Goal: Navigation & Orientation: Find specific page/section

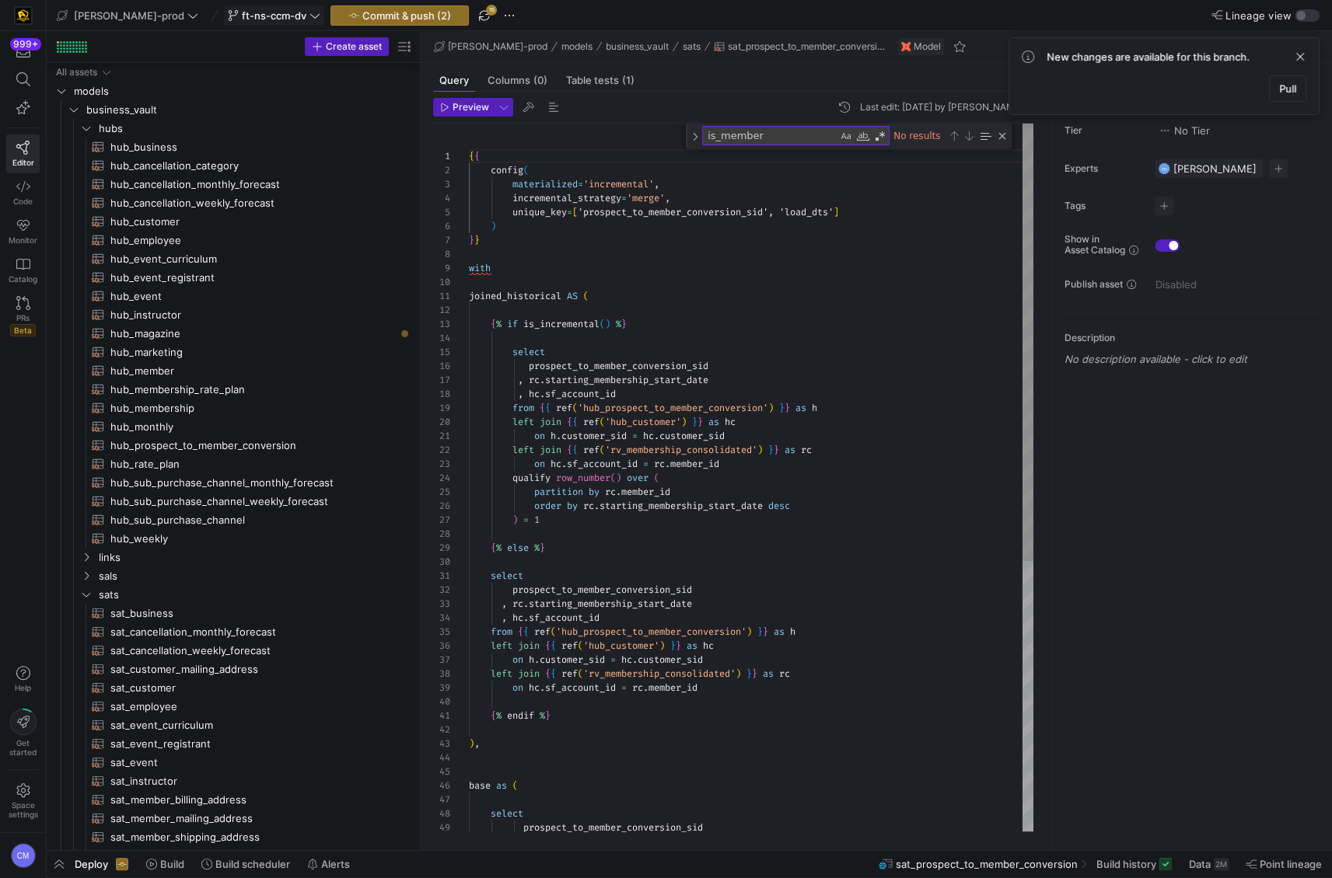
scroll to position [173, 0]
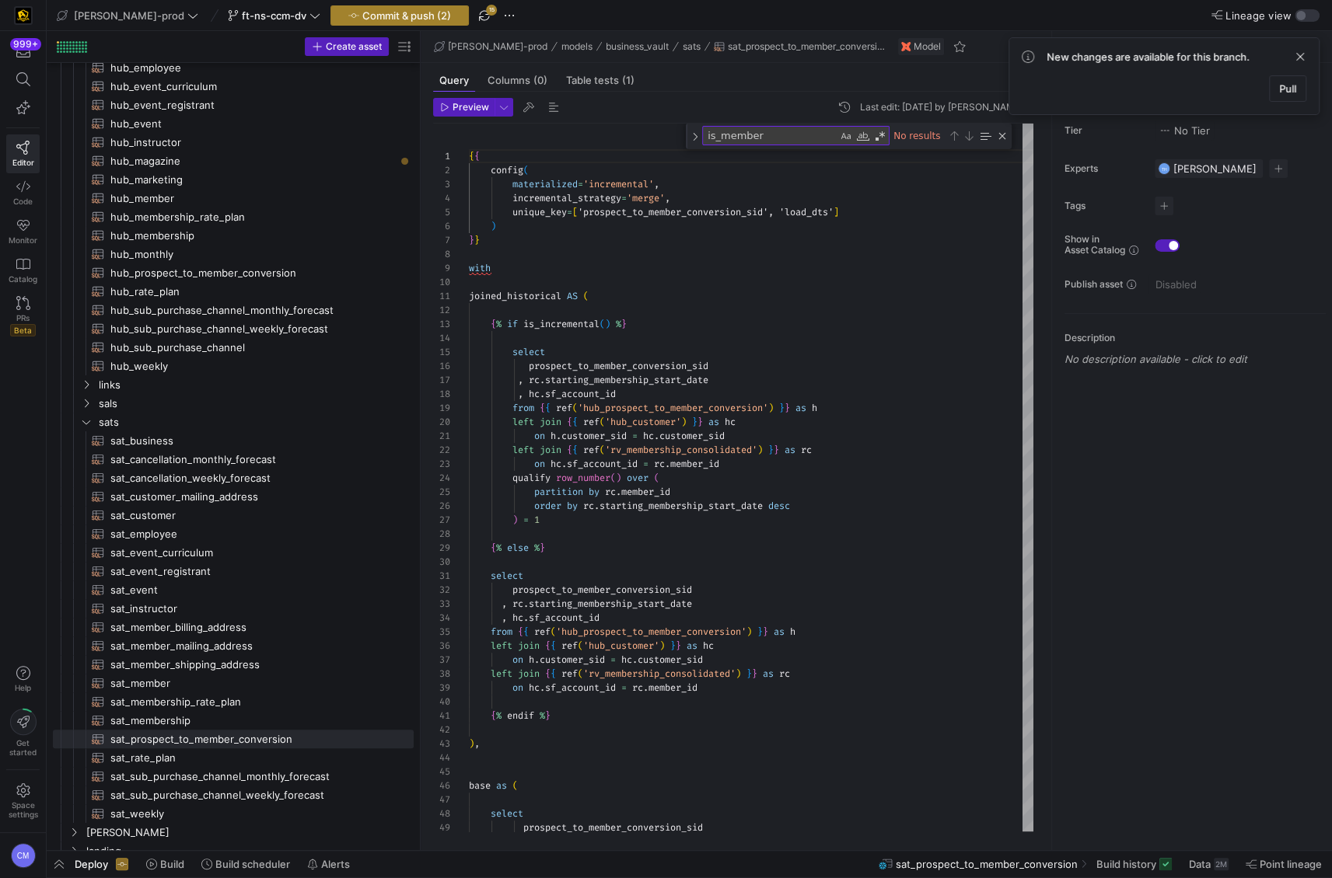
click at [348, 16] on icon "button" at bounding box center [353, 15] width 11 height 11
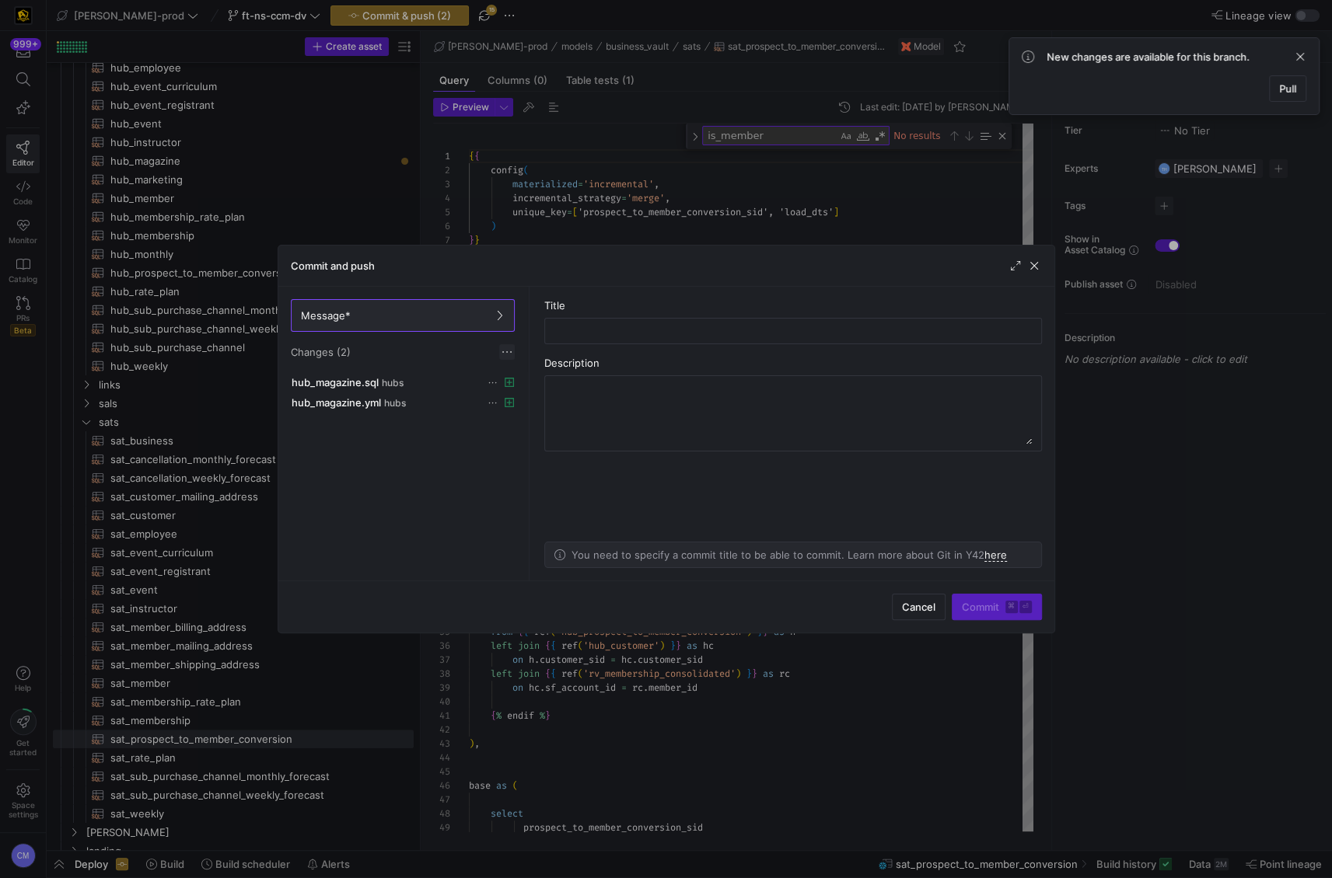
click at [510, 346] on span at bounding box center [507, 352] width 16 height 16
click at [533, 394] on span "Discard all changes" at bounding box center [562, 399] width 108 height 12
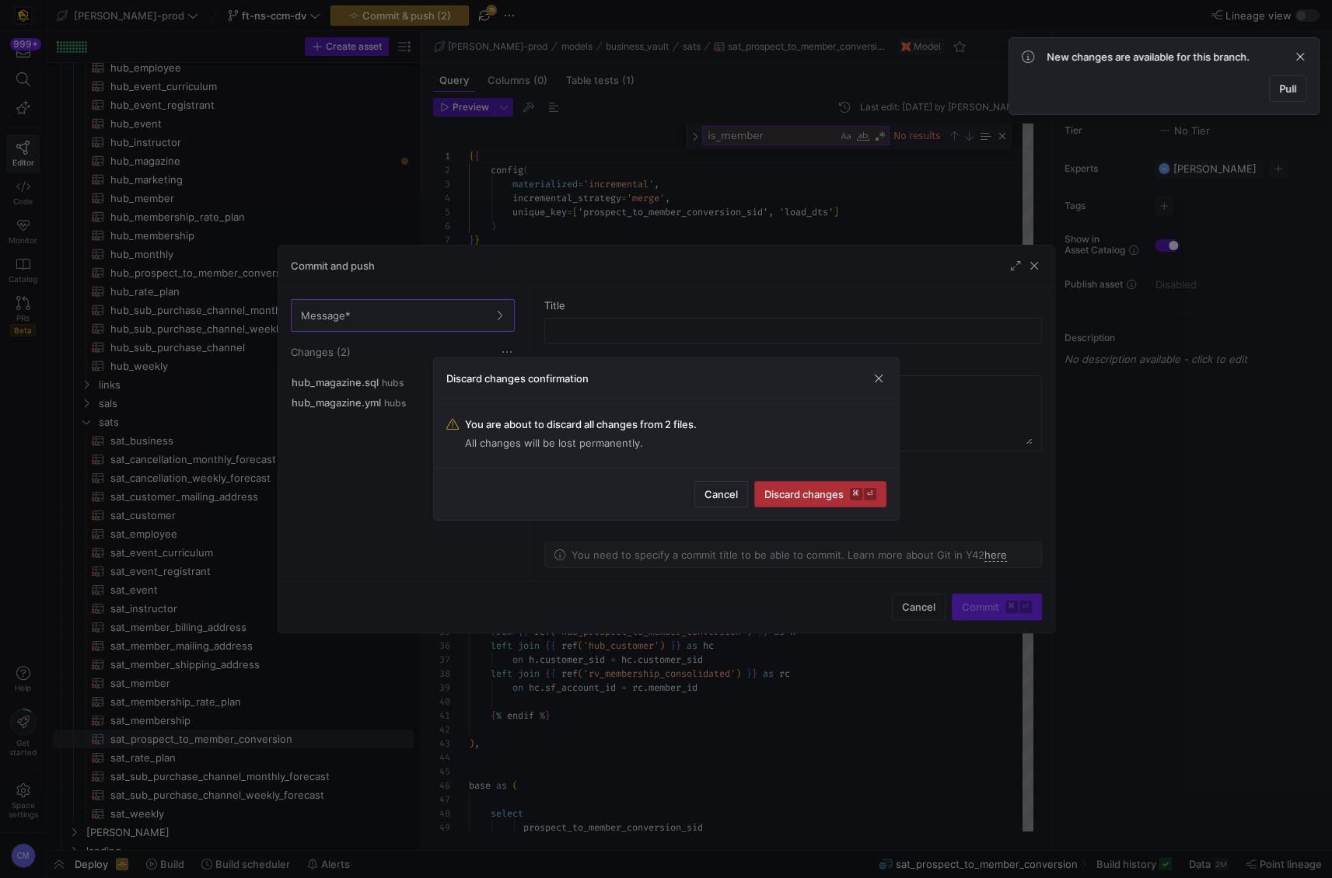
click at [826, 486] on span "submit" at bounding box center [820, 494] width 131 height 25
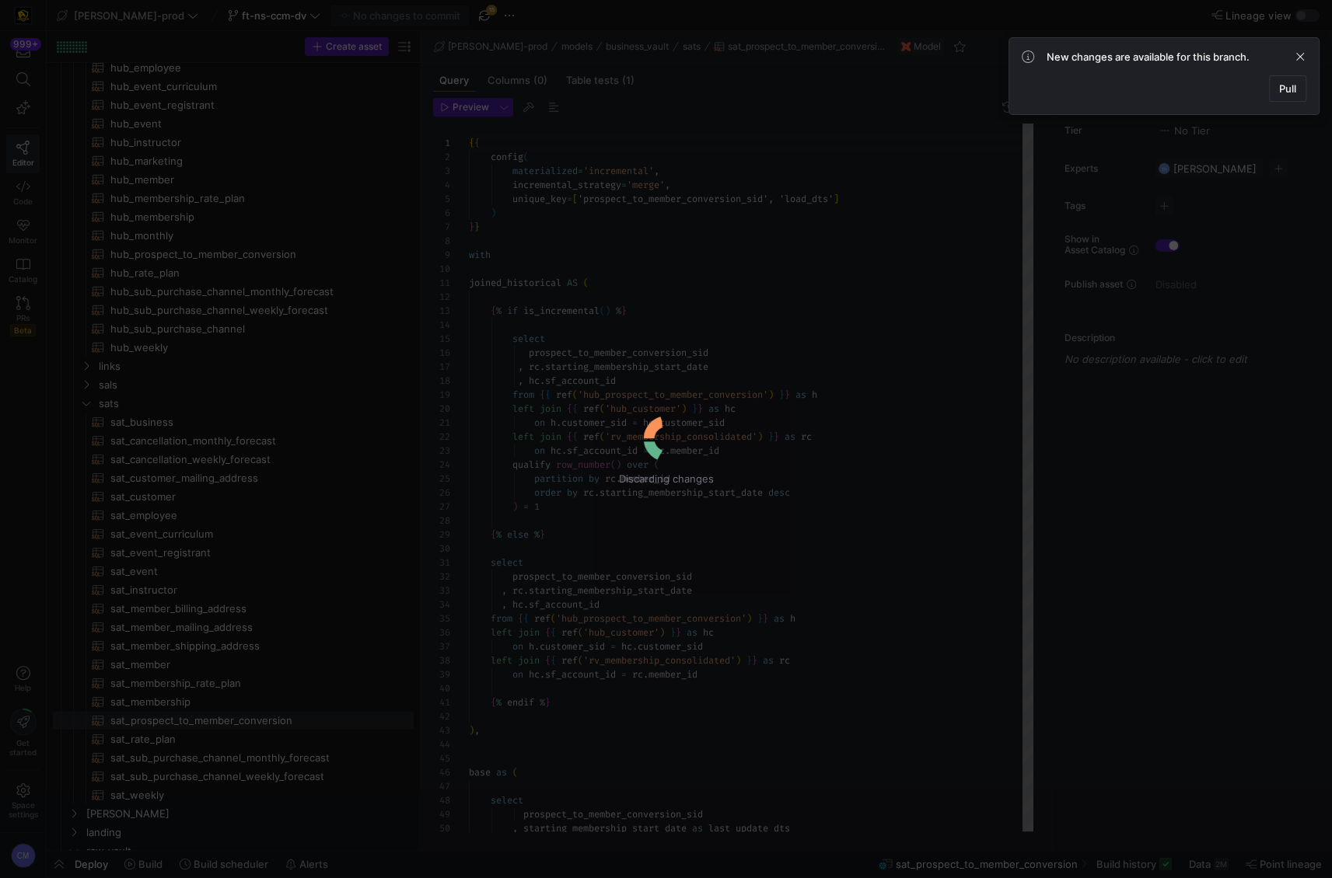
scroll to position [140, 0]
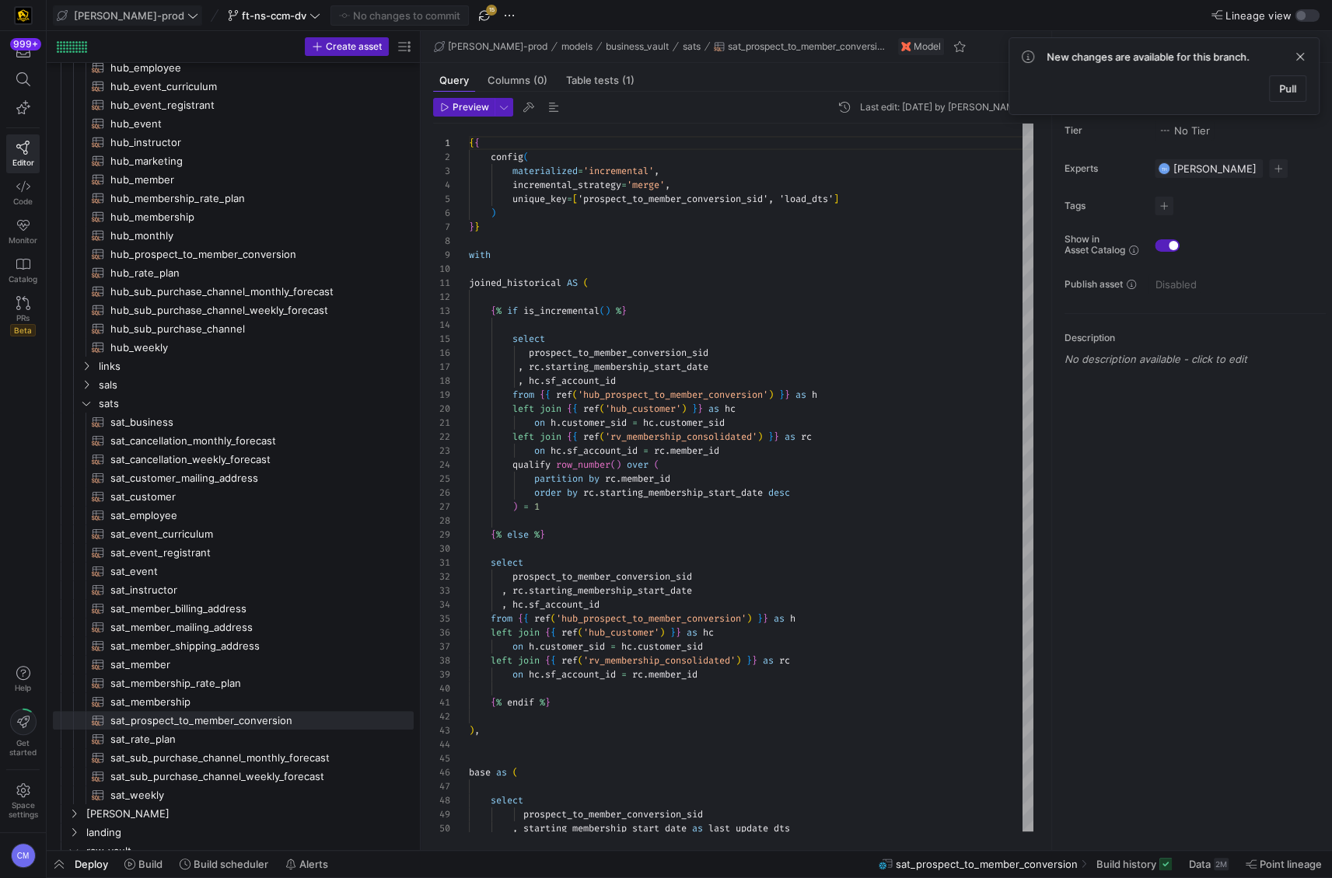
click at [135, 9] on span "[PERSON_NAME]-prod" at bounding box center [129, 15] width 110 height 12
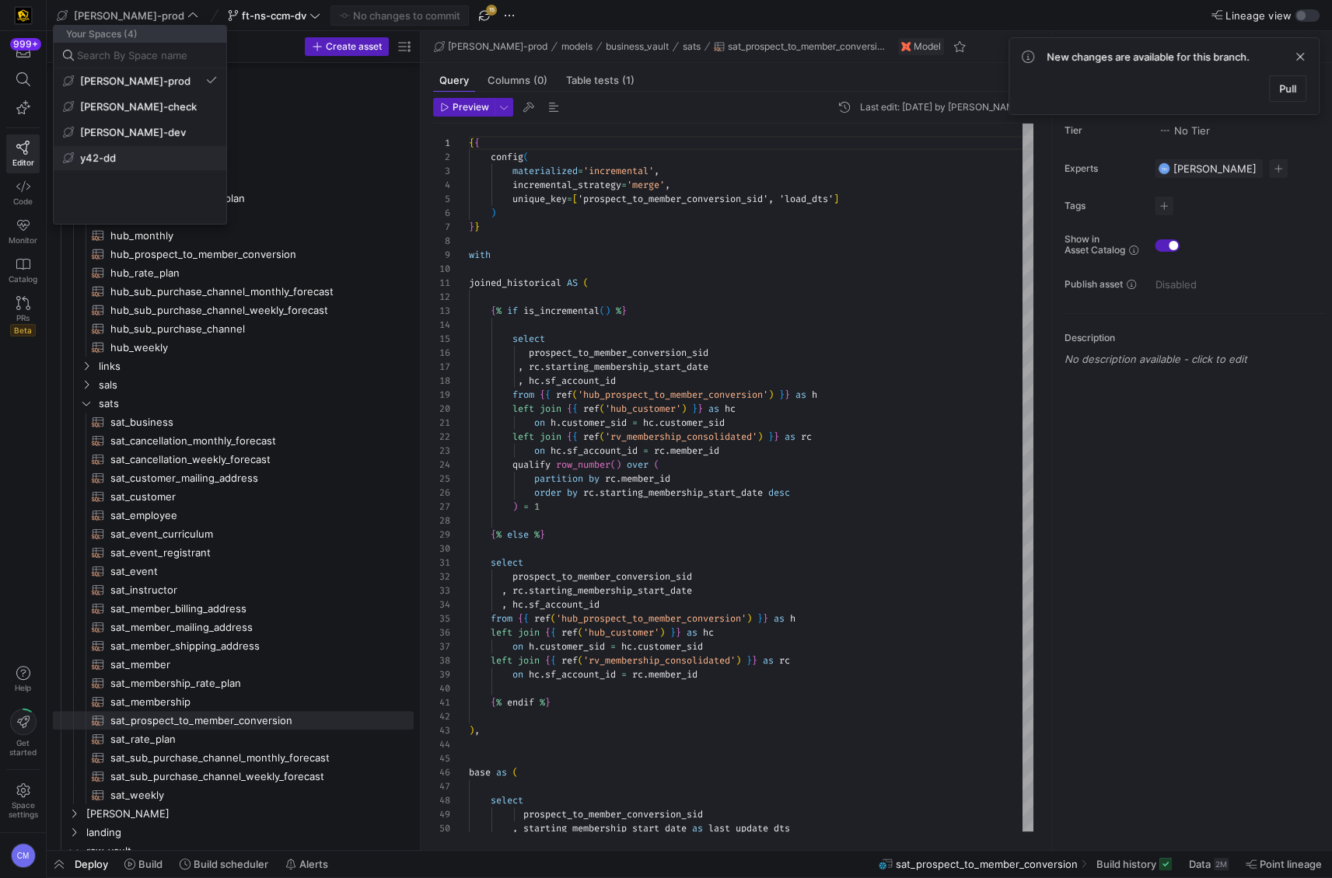
click at [161, 152] on span "y42-dd" at bounding box center [140, 158] width 154 height 12
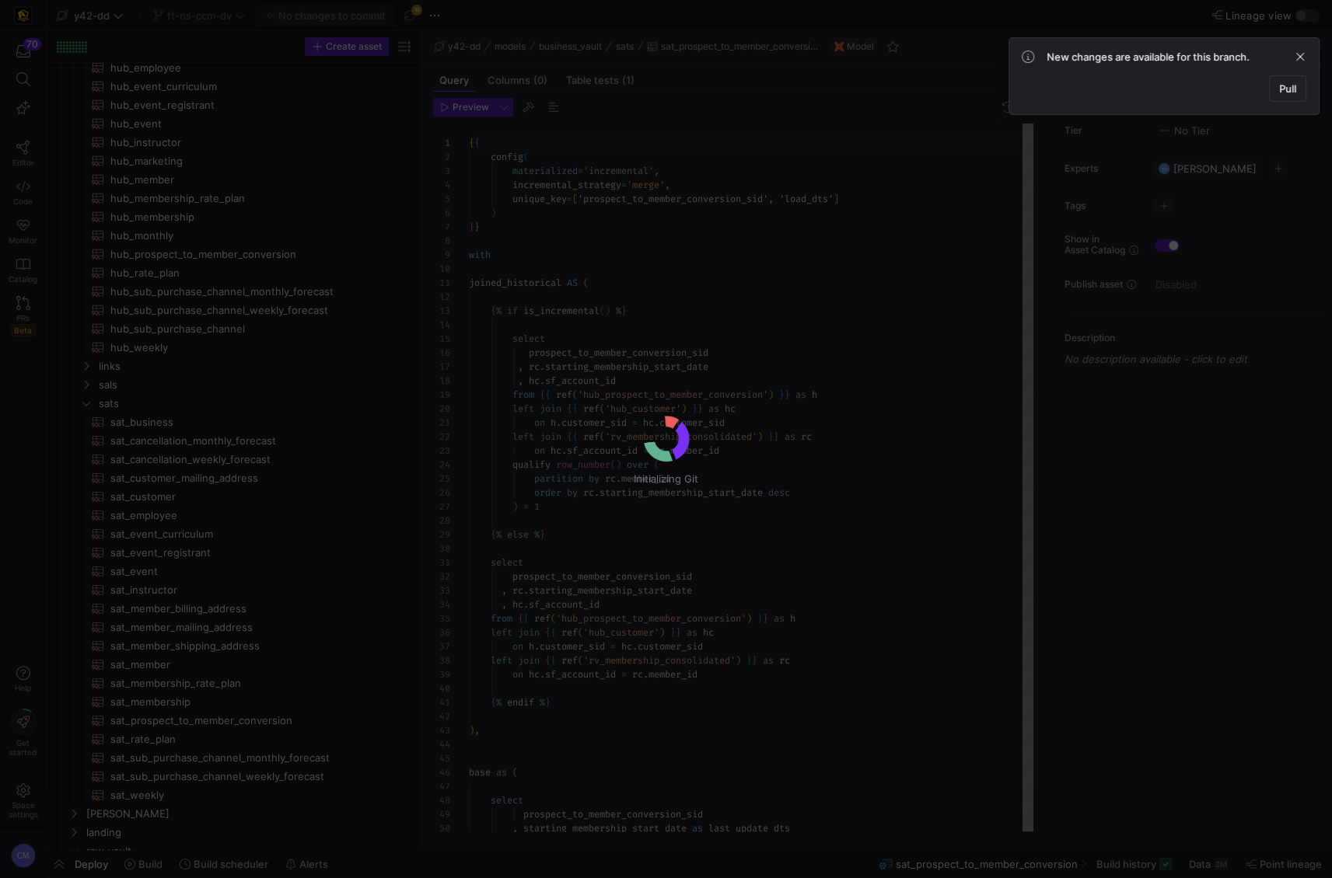
scroll to position [140, 0]
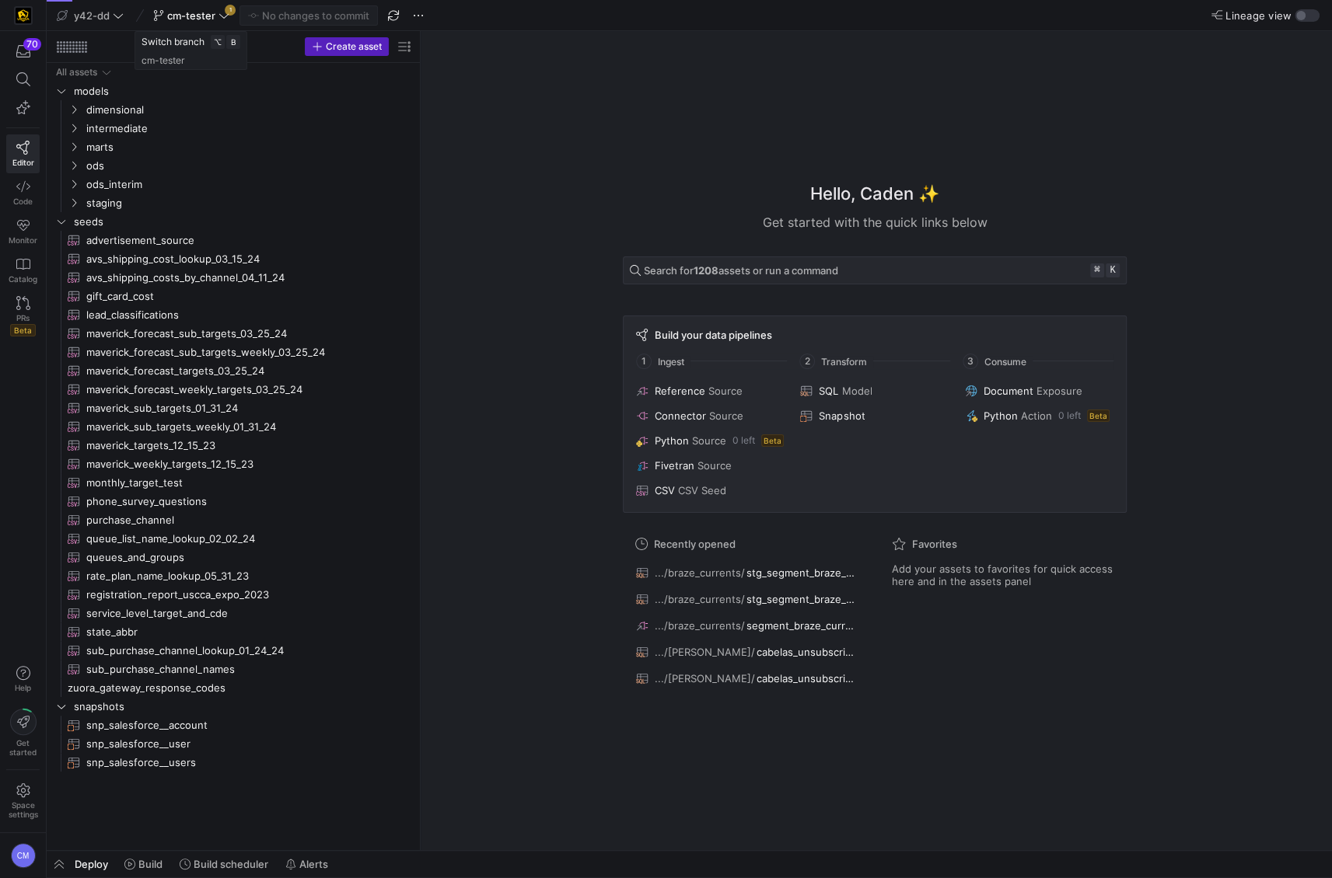
click at [196, 15] on span "cm-tester" at bounding box center [191, 15] width 48 height 12
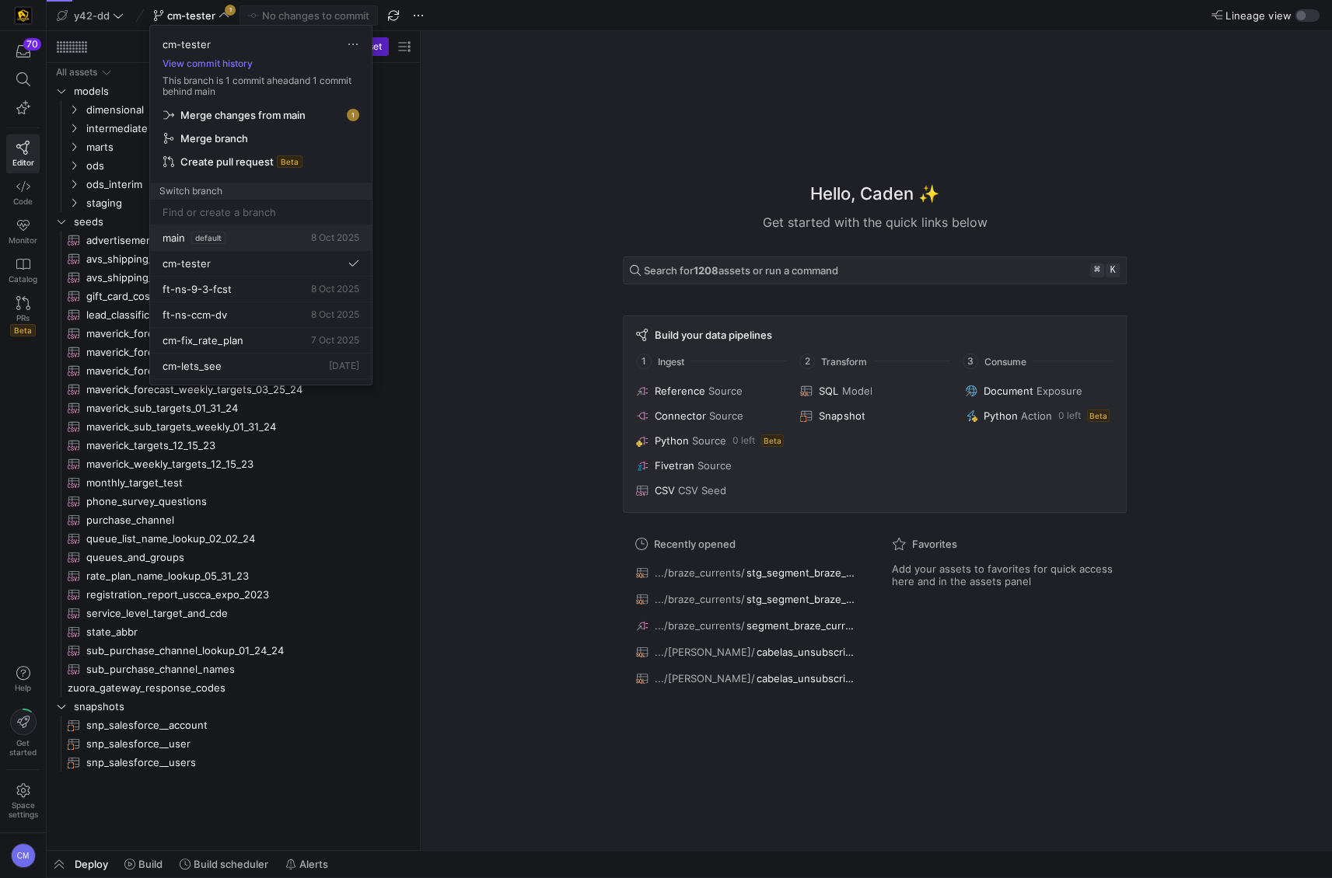
click at [260, 238] on div "main default [DATE]" at bounding box center [260, 238] width 197 height 12
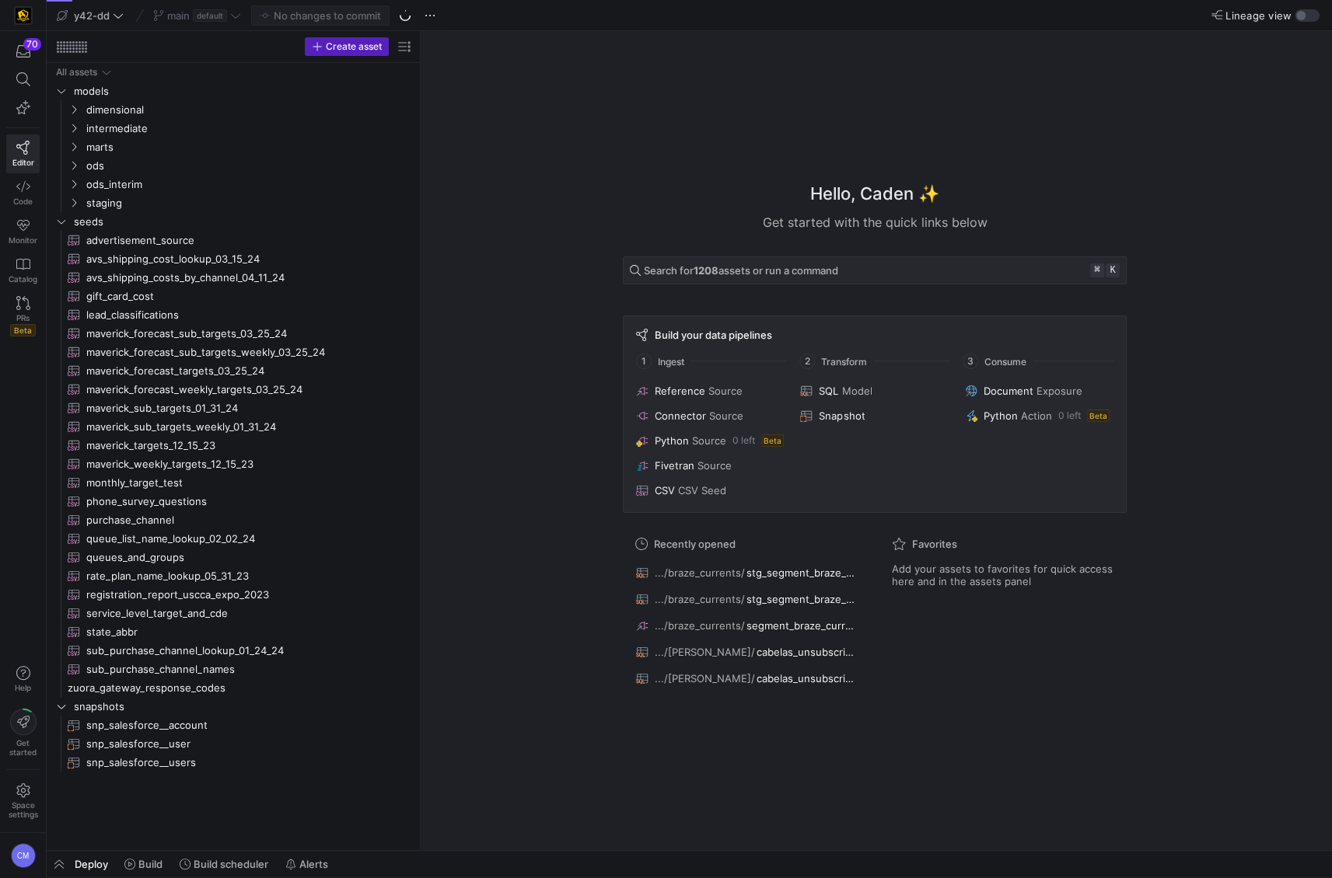
click at [28, 79] on icon at bounding box center [23, 79] width 14 height 14
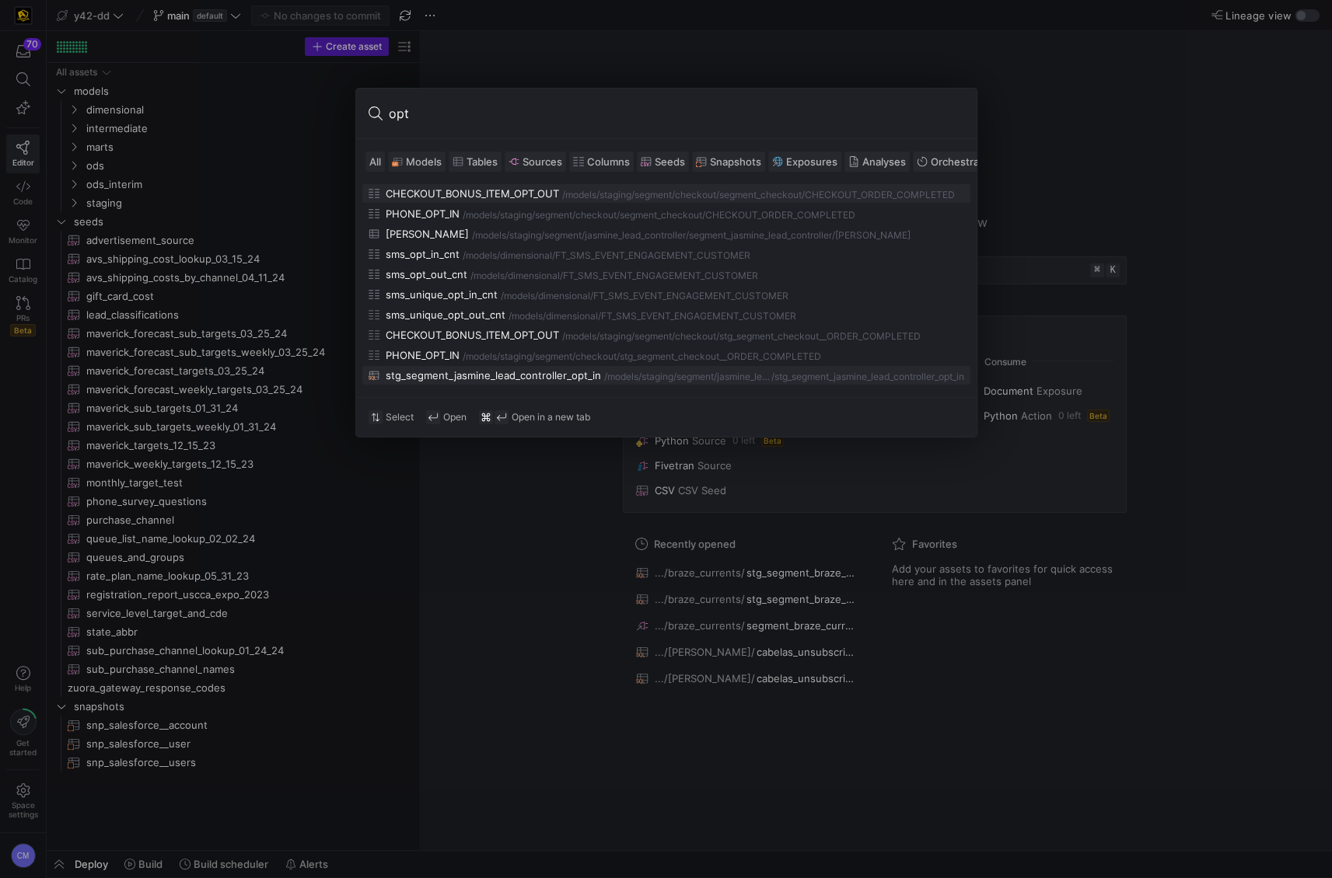
type input "opt"
click at [533, 372] on div "stg_segment_jasmine_lead_controller_opt_in" at bounding box center [493, 375] width 215 height 12
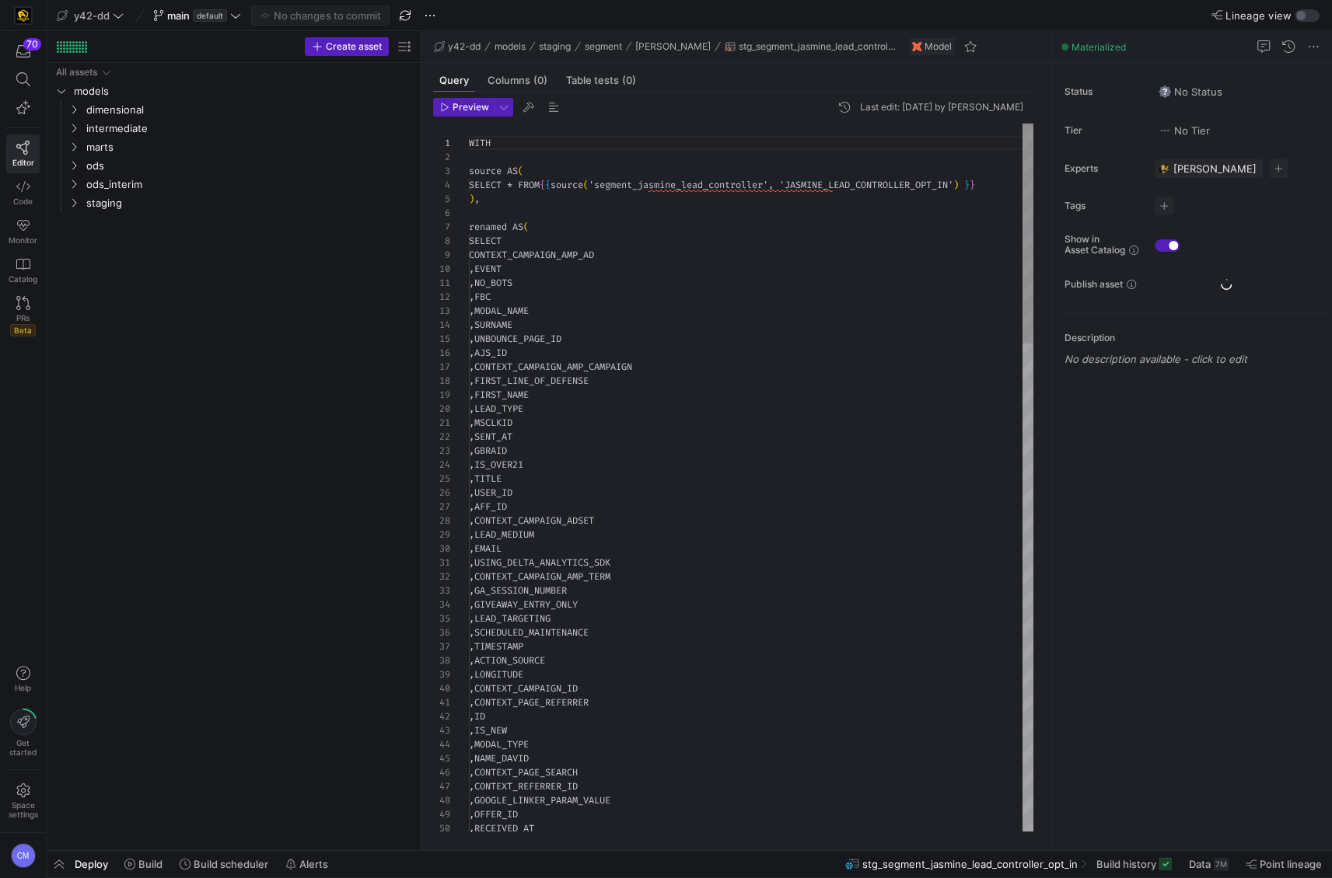
scroll to position [140, 0]
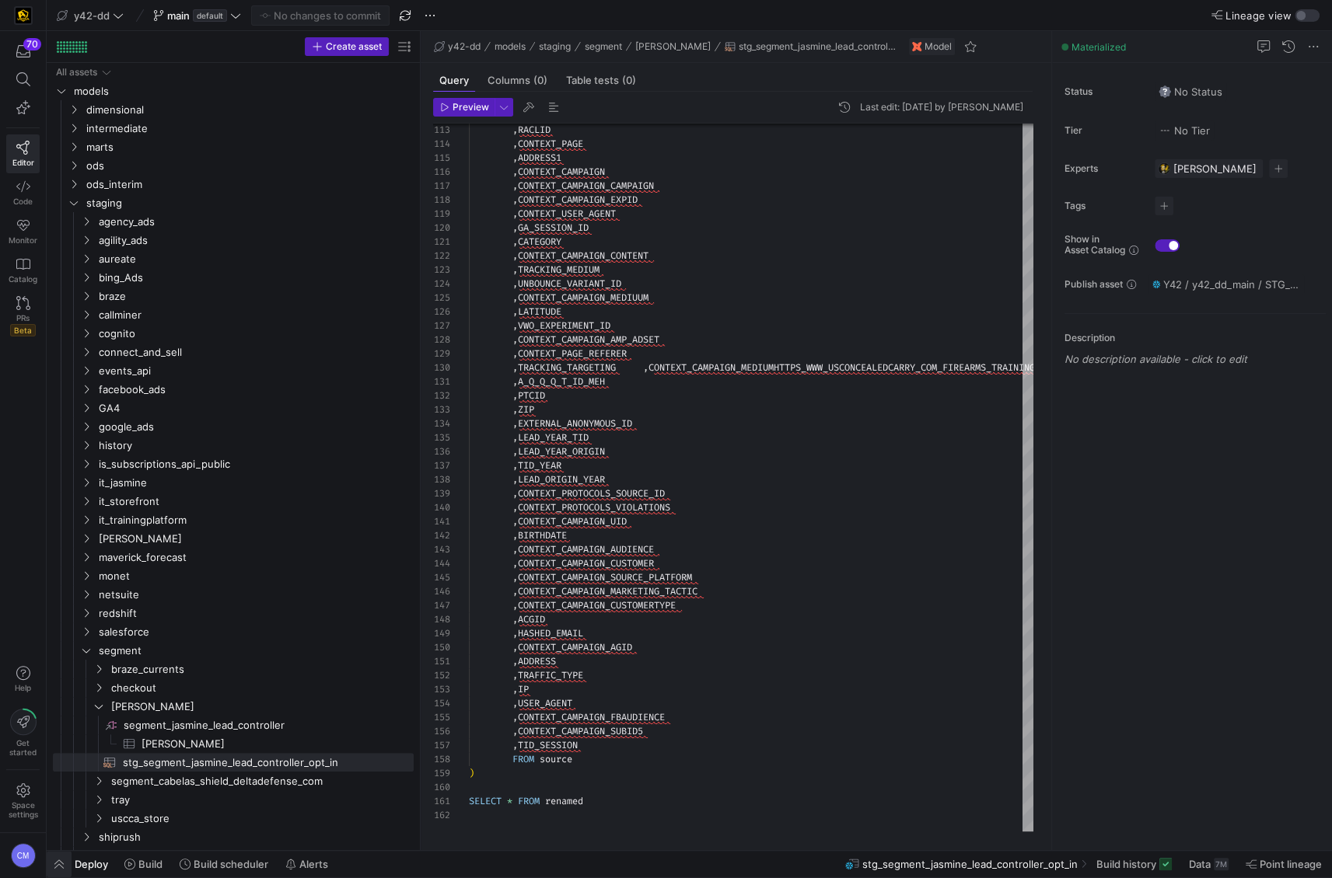
click at [54, 856] on span "button" at bounding box center [59, 864] width 25 height 26
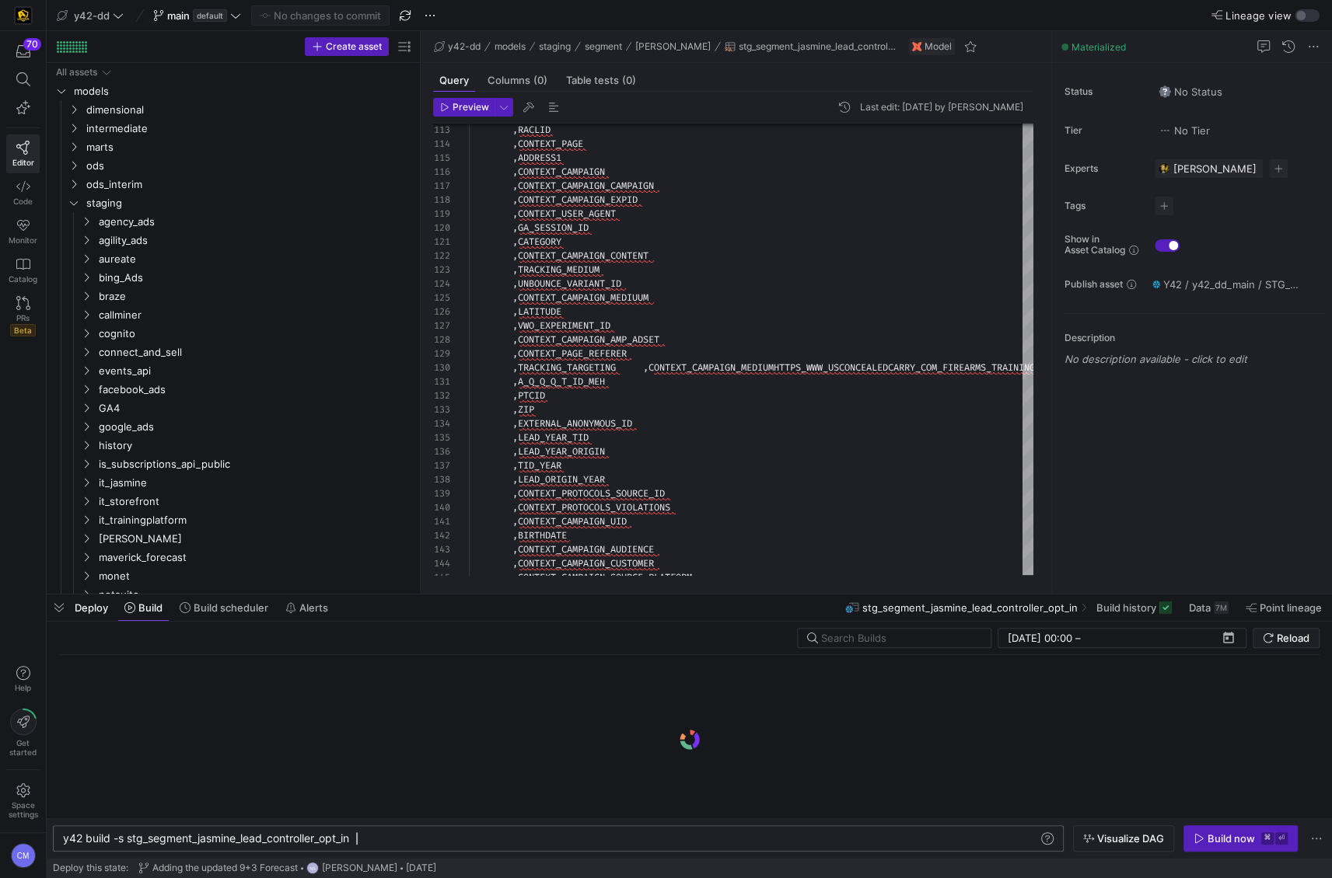
click at [409, 839] on div "y42 build -s stg_segment_jasmine_lead_controller_o pt_in" at bounding box center [551, 839] width 976 height 12
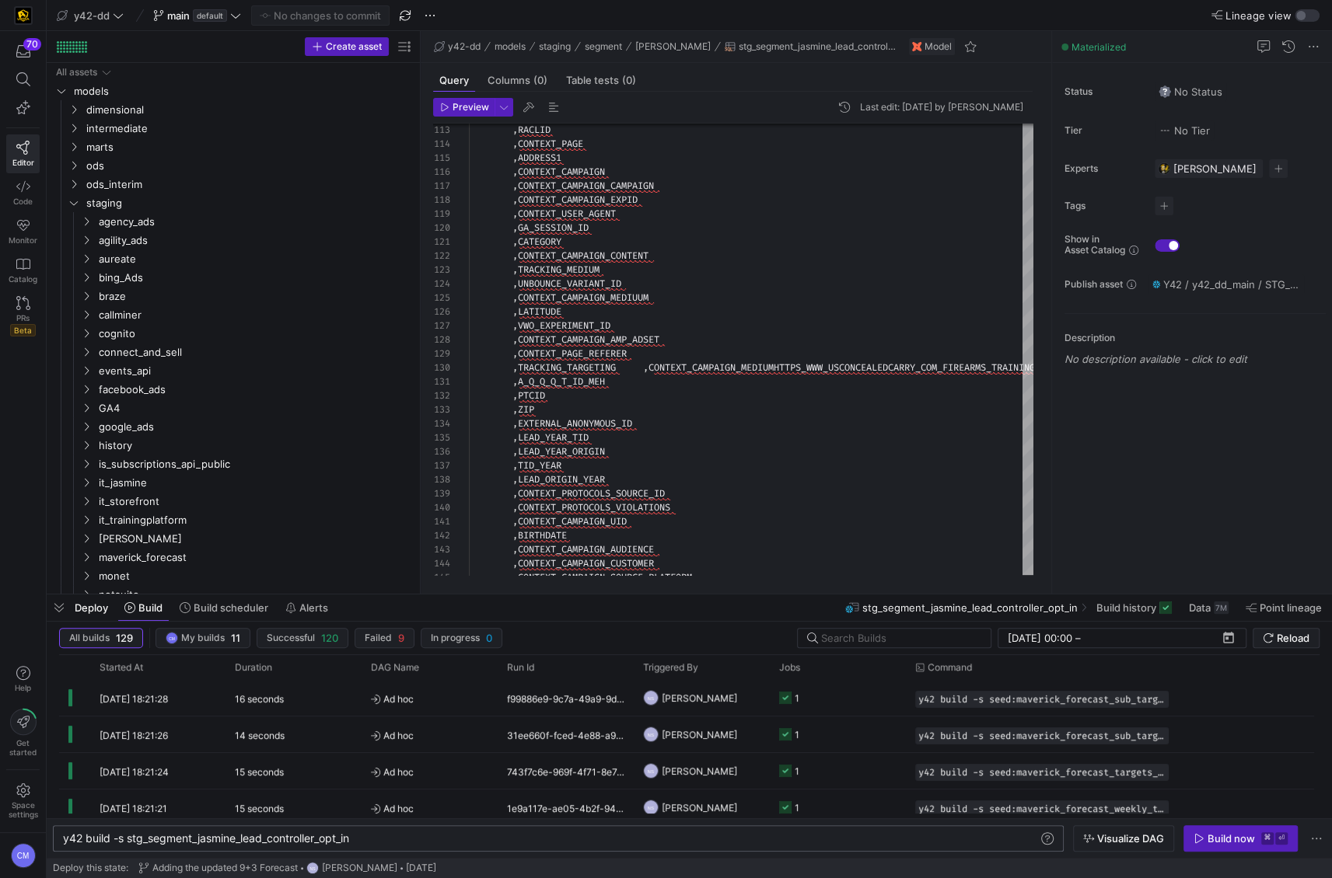
scroll to position [0, 299]
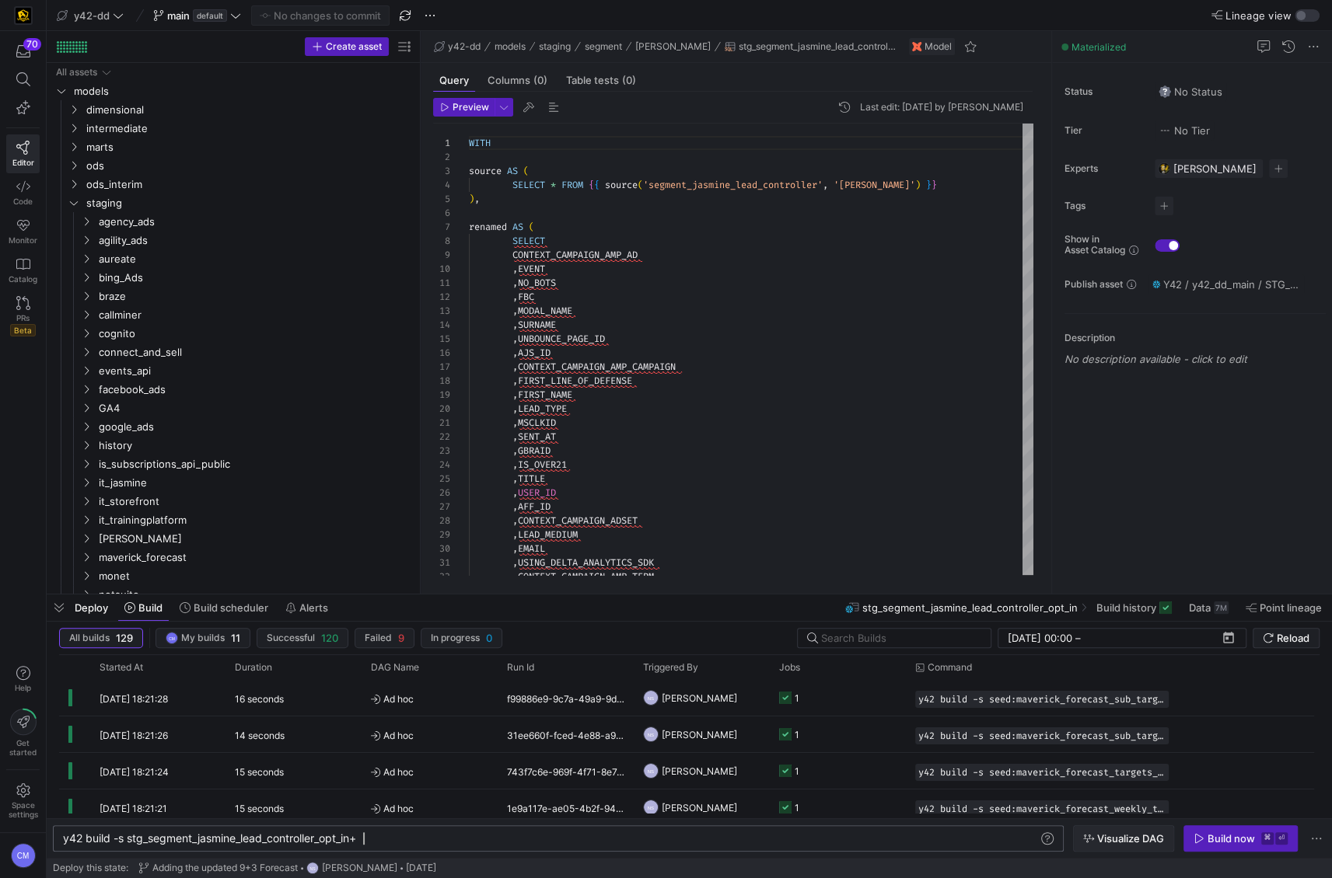
type textarea "y42 build -s stg_segment_jasmine_lead_controller_opt_in+"
click at [1130, 833] on span "Visualize DAG" at bounding box center [1130, 839] width 67 height 12
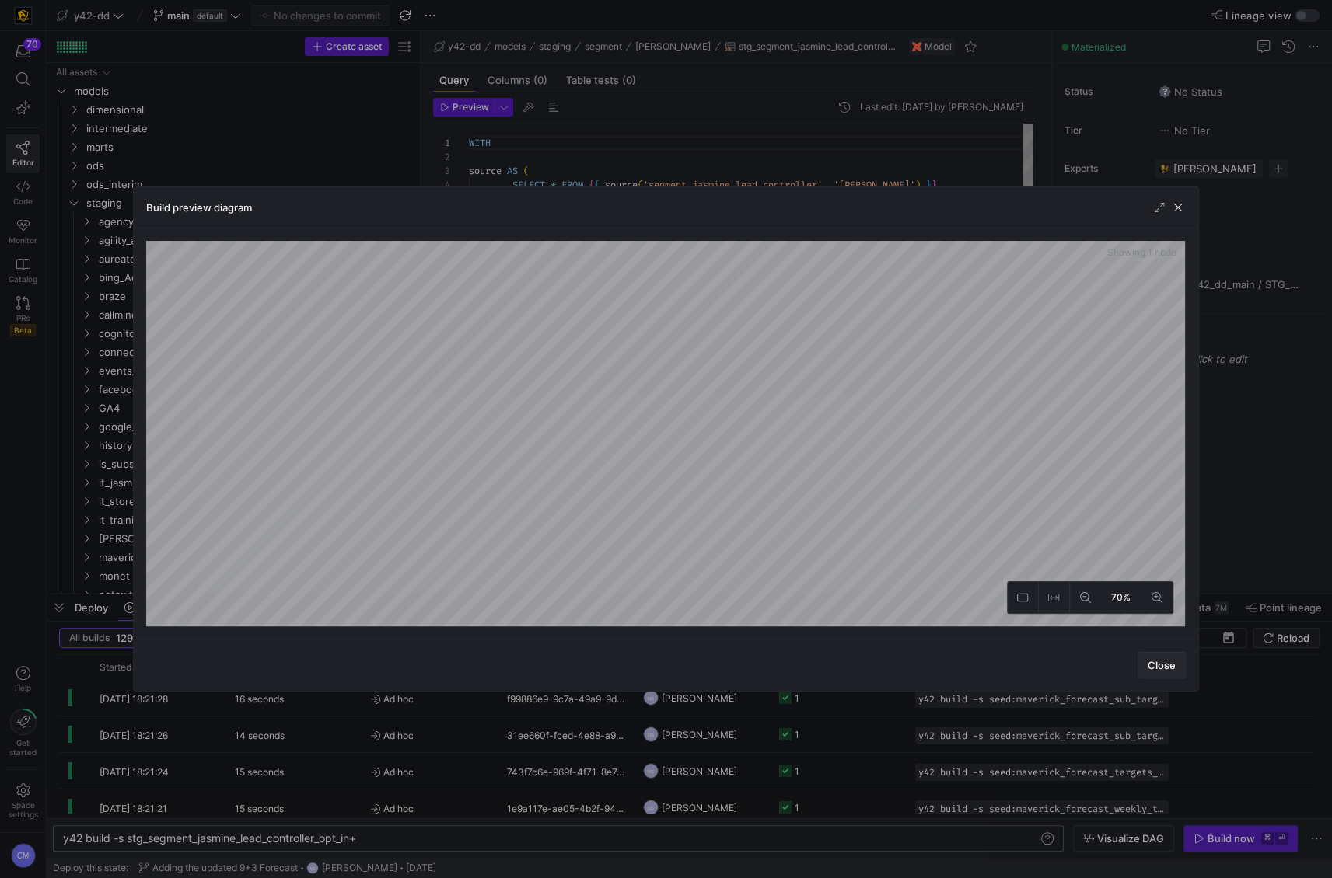
click at [1149, 677] on span "button" at bounding box center [1161, 665] width 47 height 25
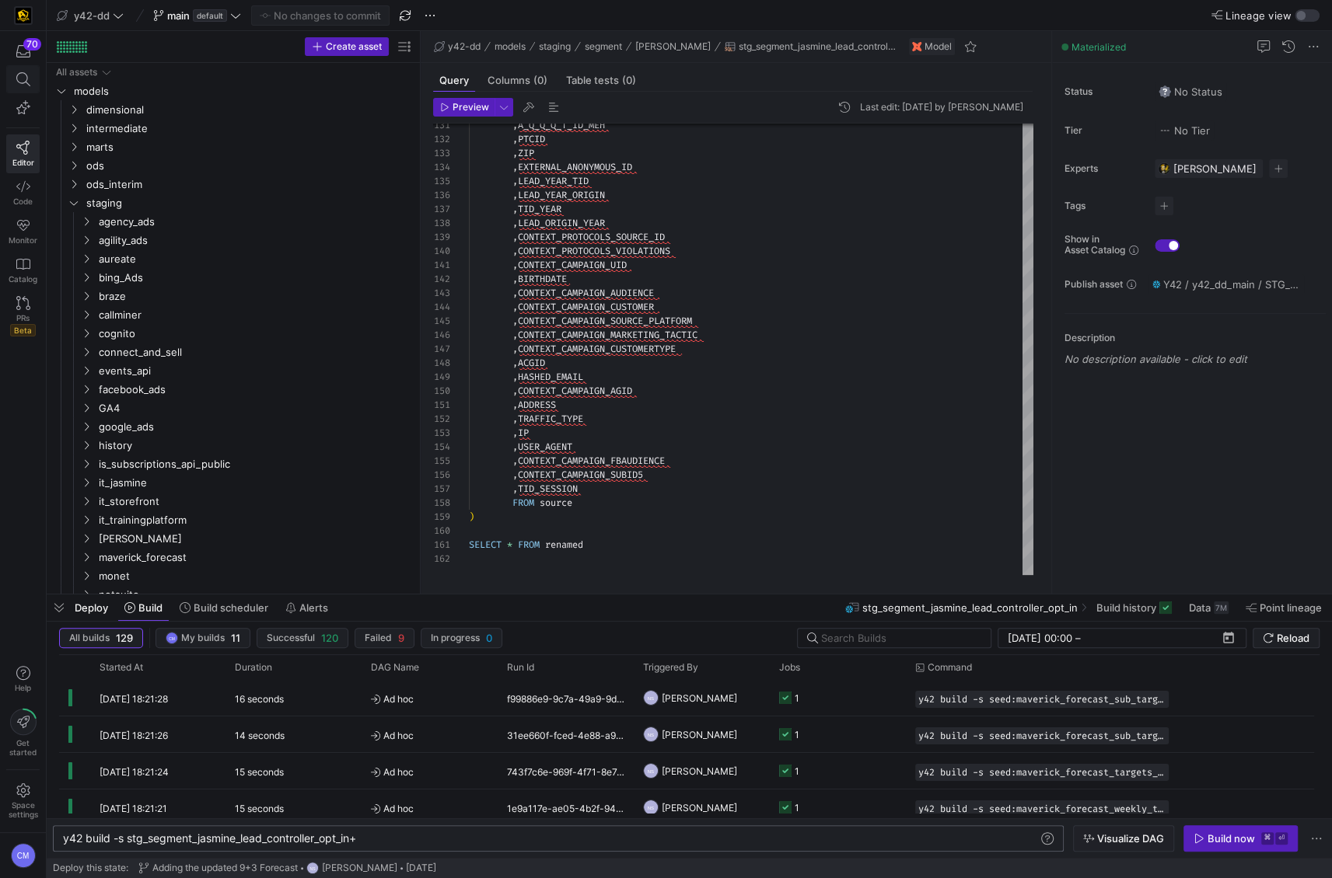
click at [23, 79] on icon at bounding box center [23, 79] width 14 height 14
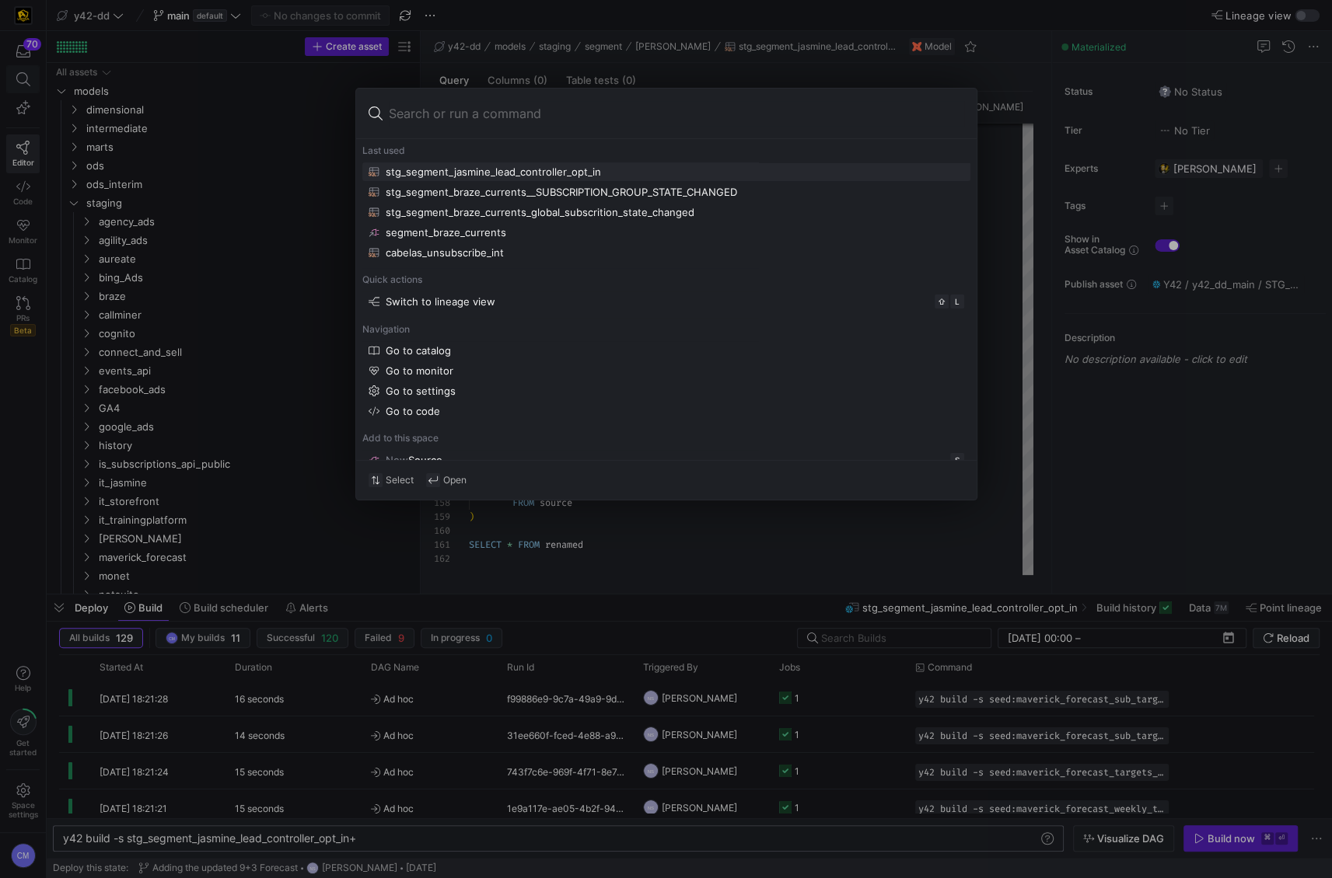
type input "f"
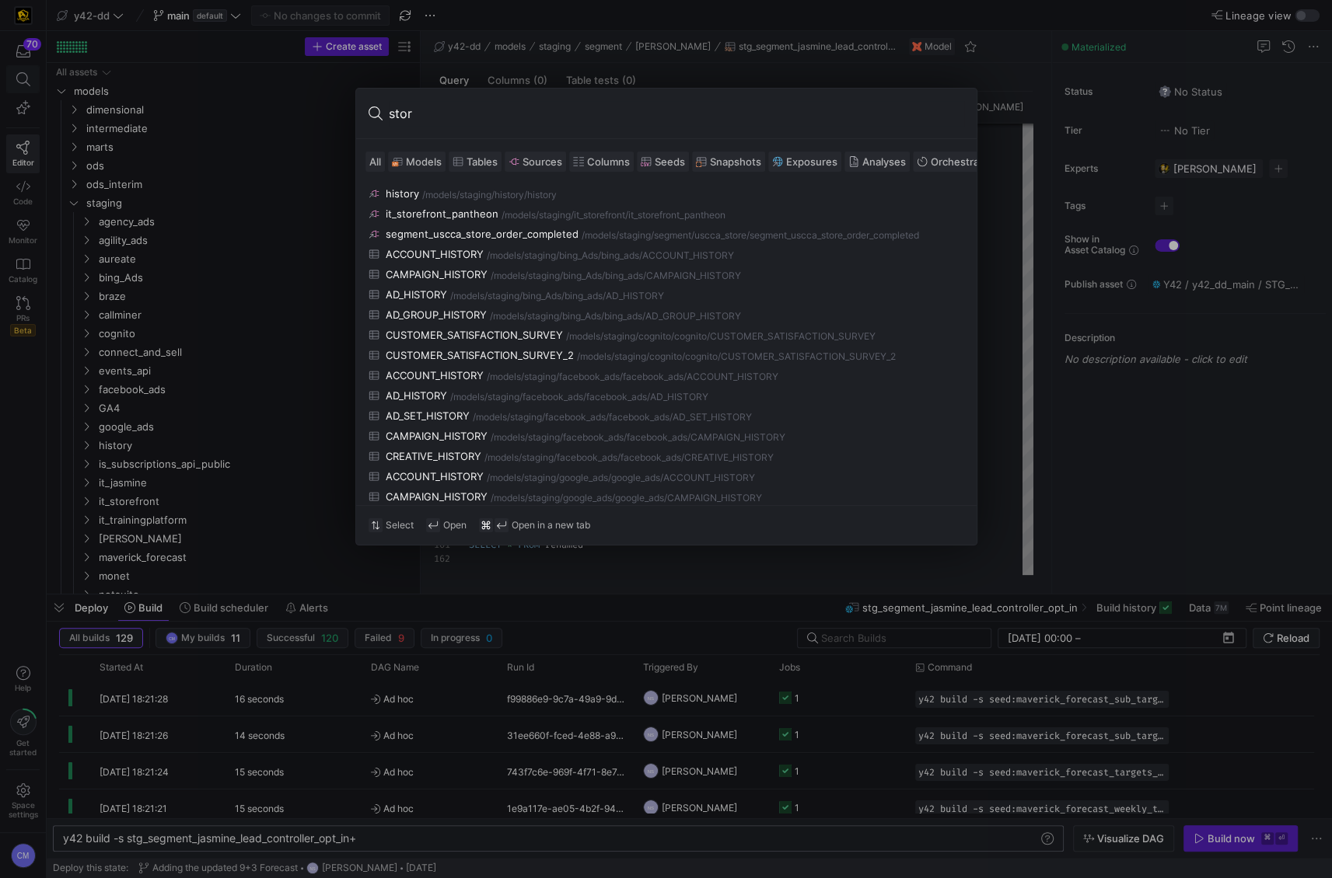
type input "store"
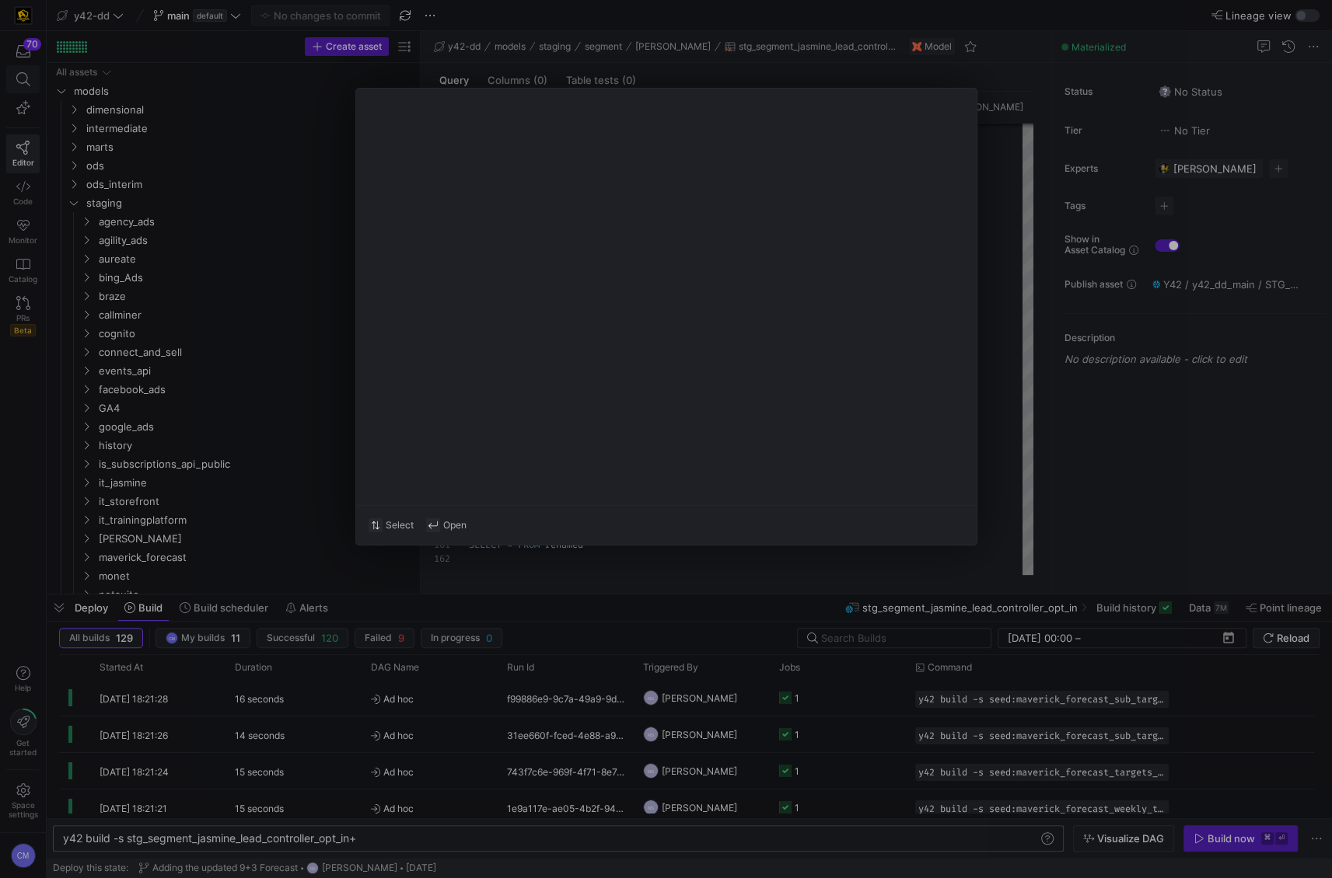
type textarea "-- File Name: int_store_orders.sql -- Created By: [PERSON_NAME] -- Last Modifie…"
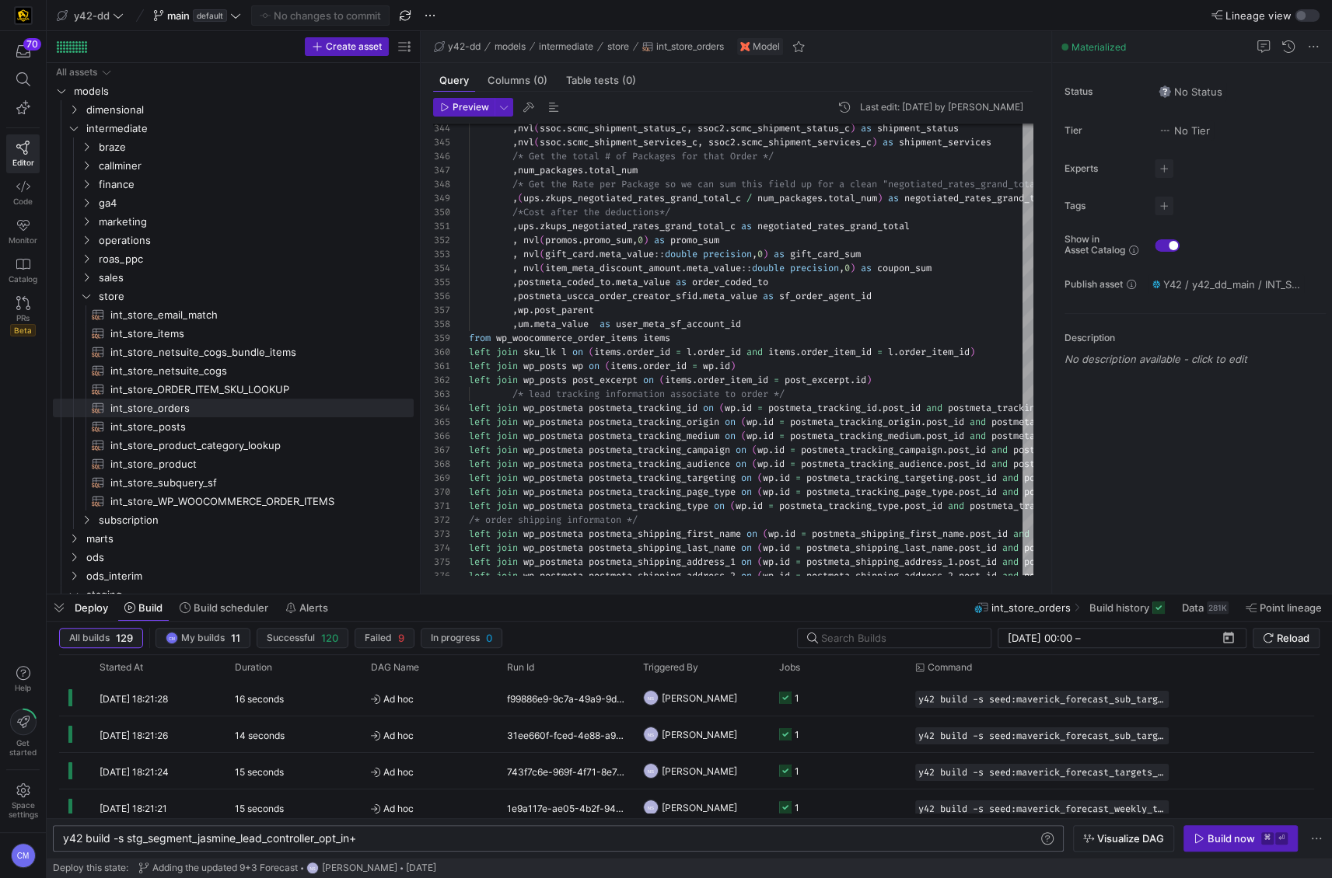
click at [951, 111] on div "Last edit: [DATE] by [PERSON_NAME]" at bounding box center [941, 107] width 163 height 11
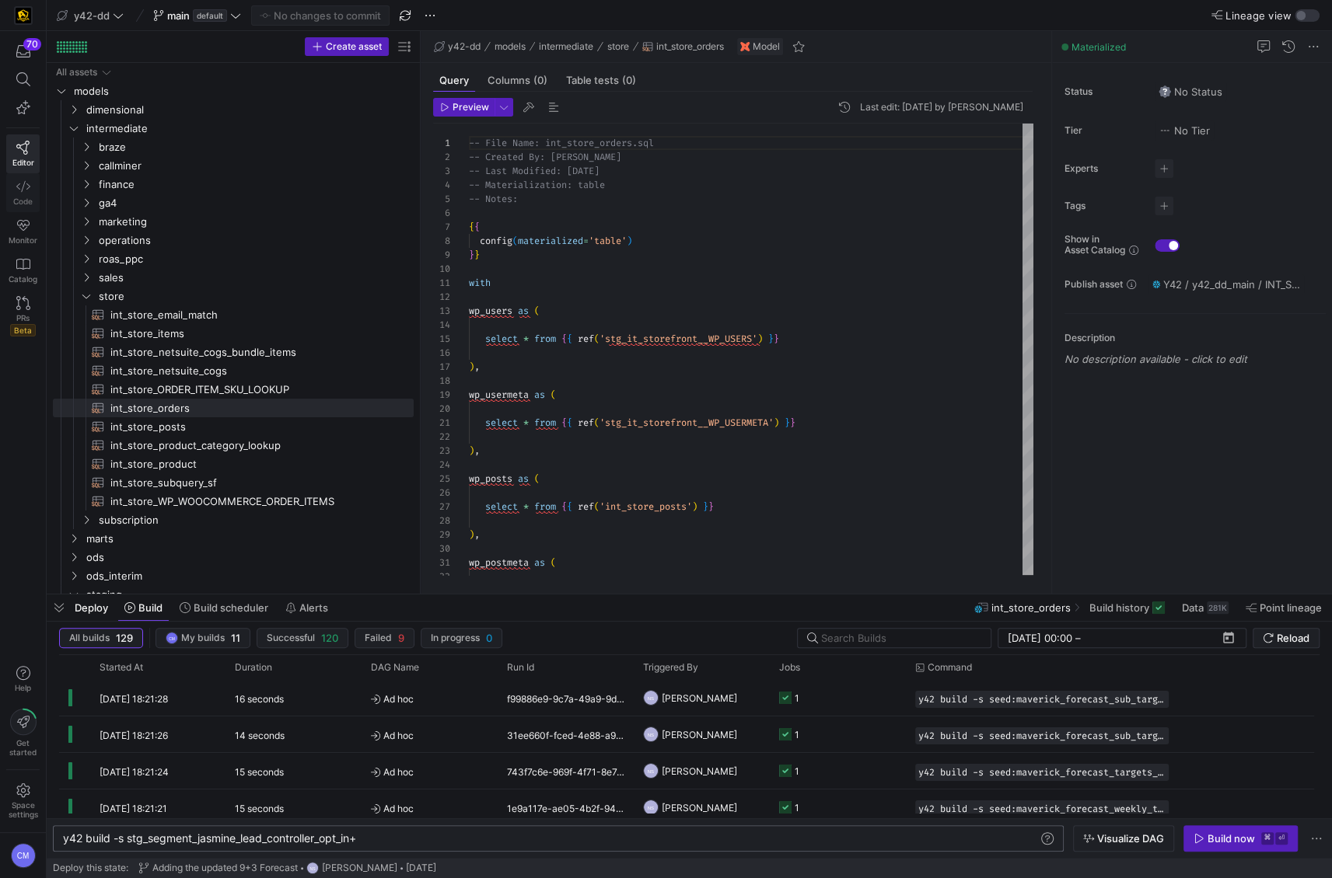
click at [27, 198] on span "Code" at bounding box center [22, 201] width 19 height 9
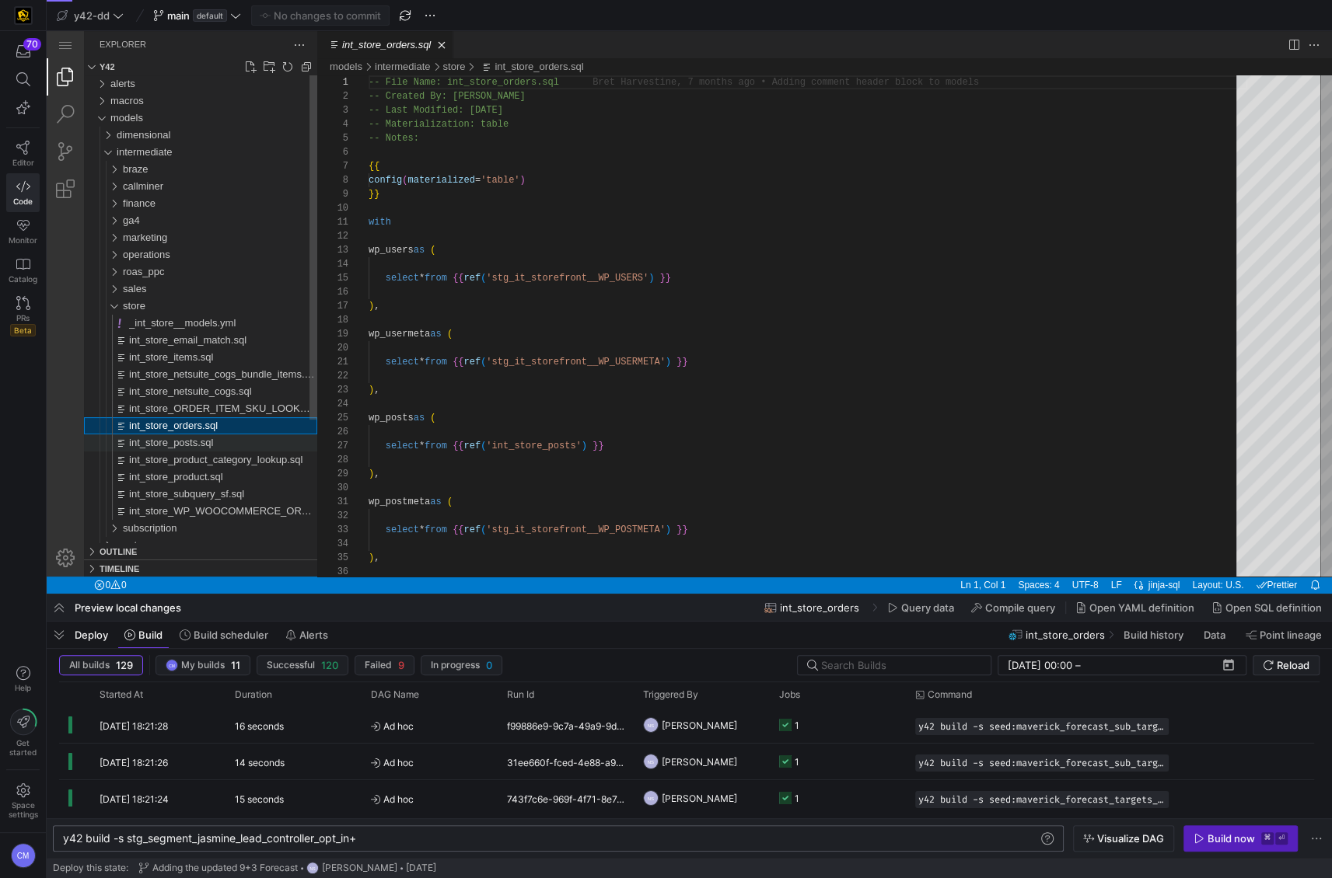
click at [229, 440] on div "int_store_posts.sql" at bounding box center [223, 443] width 188 height 17
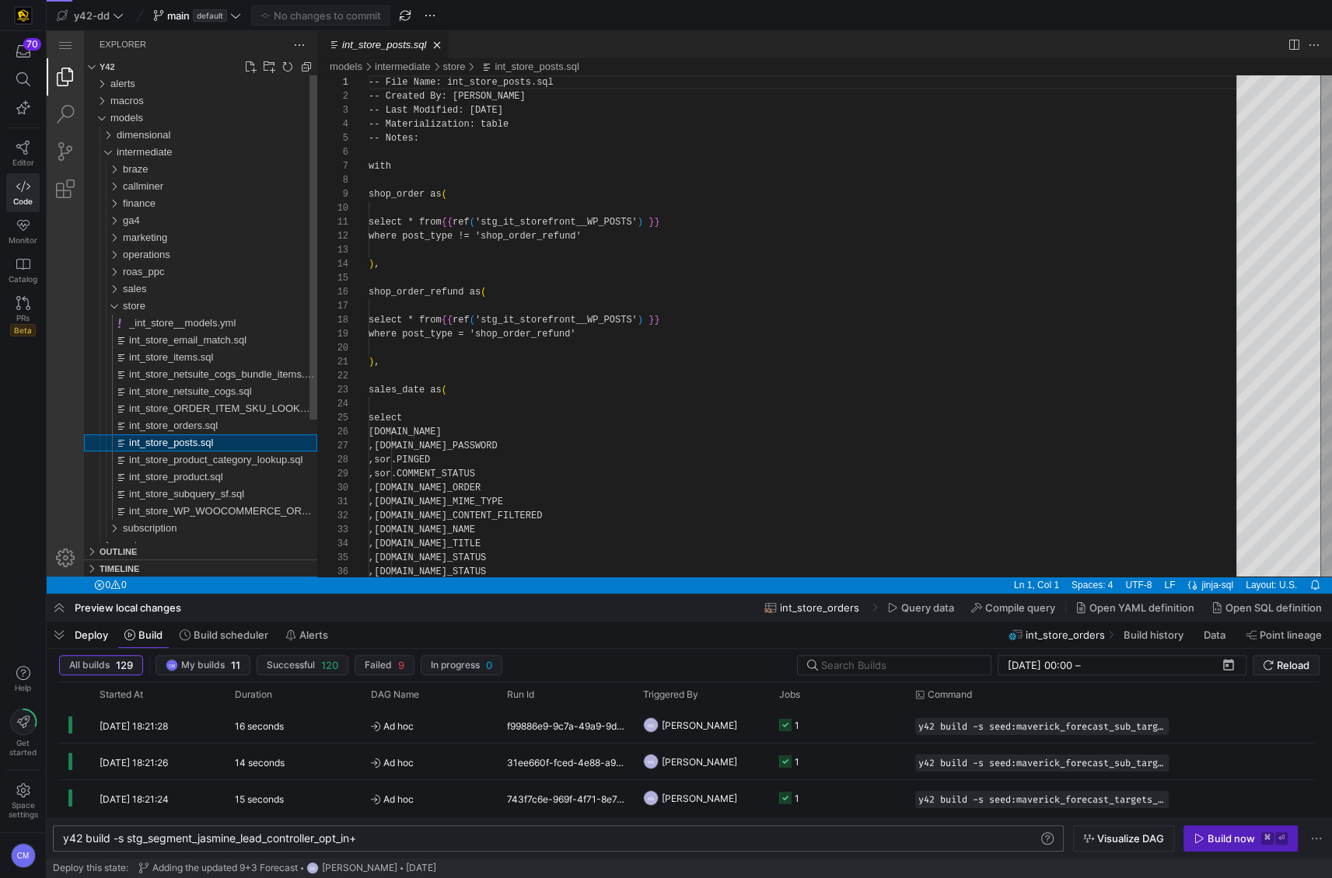
scroll to position [140, 0]
click at [246, 427] on div "int_store_orders.sql" at bounding box center [223, 425] width 188 height 17
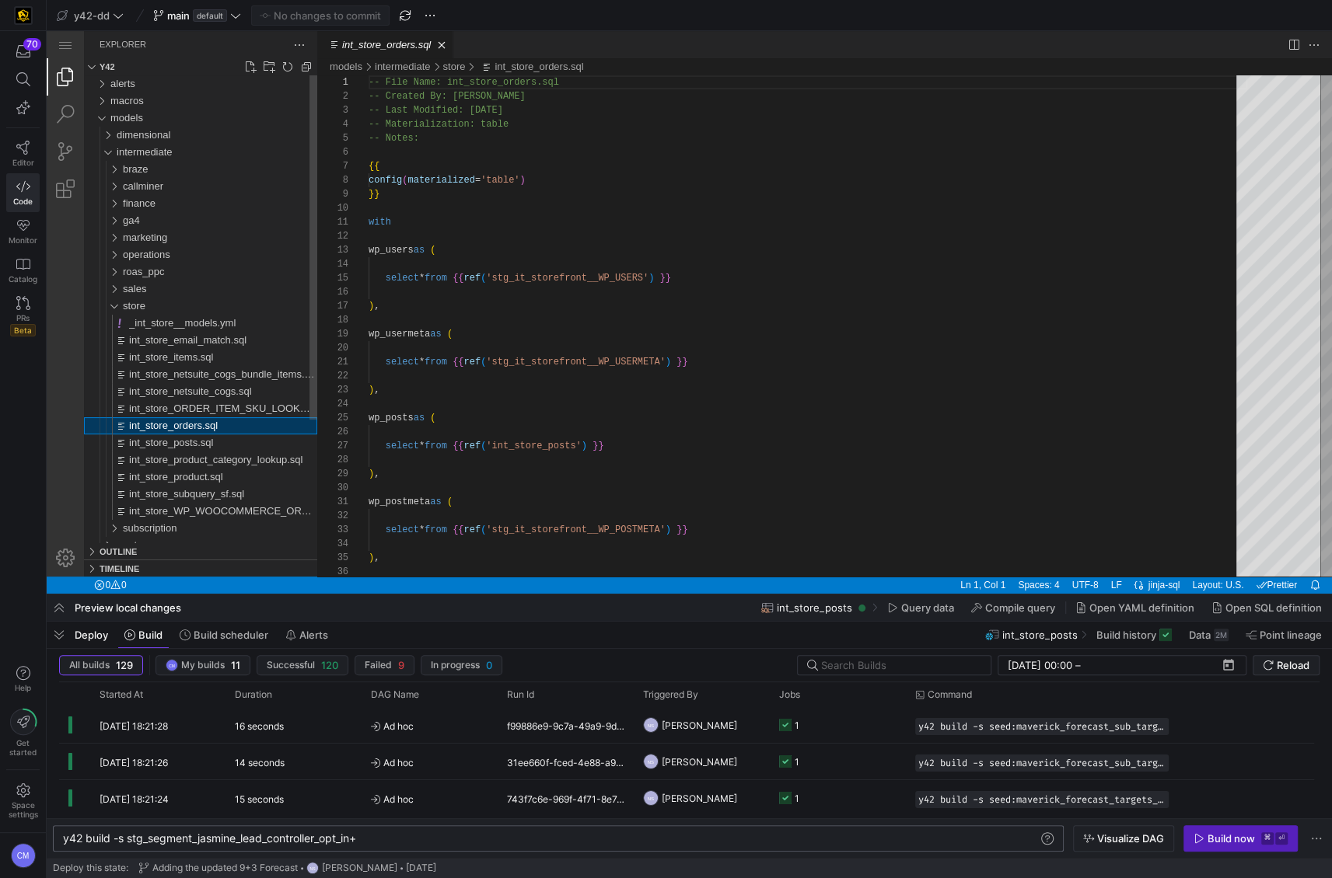
scroll to position [140, 0]
click at [26, 145] on icon at bounding box center [23, 148] width 14 height 14
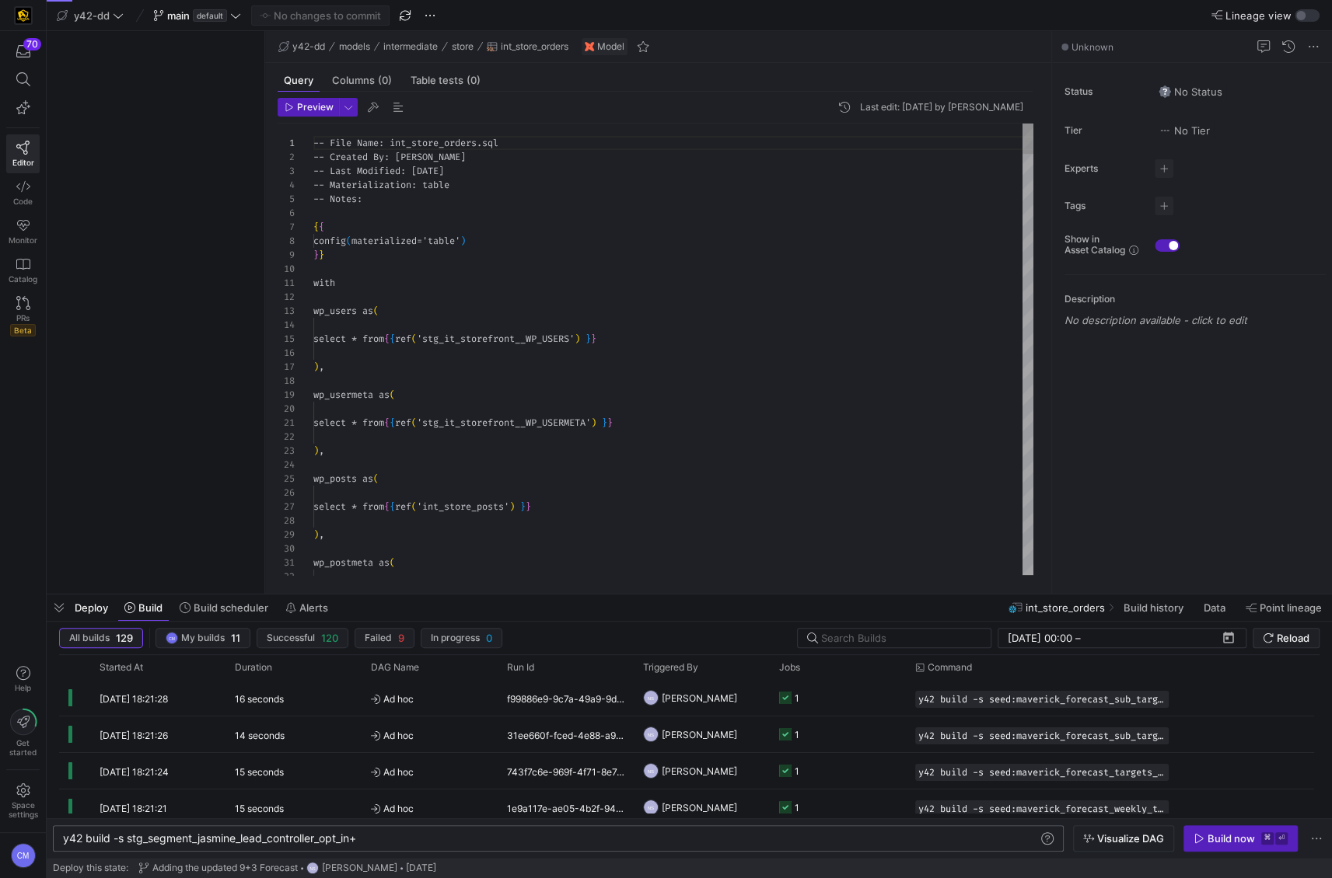
scroll to position [140, 0]
